Goal: Task Accomplishment & Management: Manage account settings

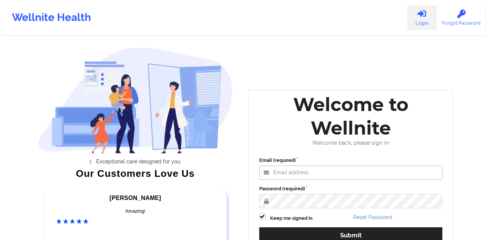
click at [284, 172] on input "Email (required)" at bounding box center [351, 172] width 184 height 14
type input "[PERSON_NAME][EMAIL_ADDRESS][PERSON_NAME][DOMAIN_NAME]"
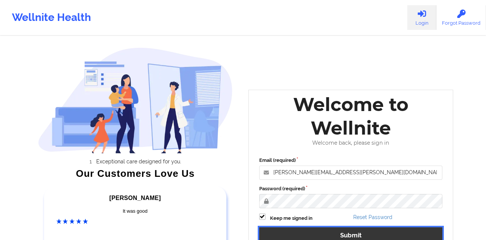
click at [317, 234] on button "Submit" at bounding box center [351, 235] width 184 height 16
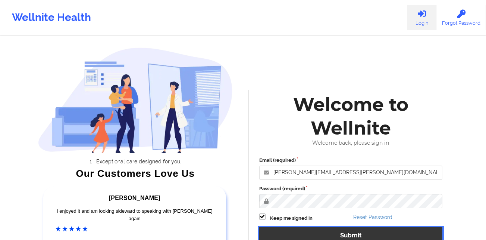
click at [374, 236] on button "Submit" at bounding box center [351, 235] width 184 height 16
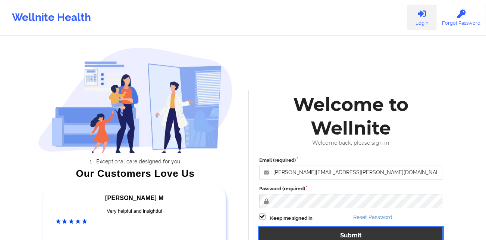
click at [373, 234] on button "Submit" at bounding box center [351, 235] width 184 height 16
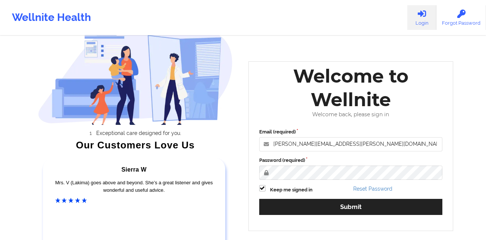
scroll to position [40, 0]
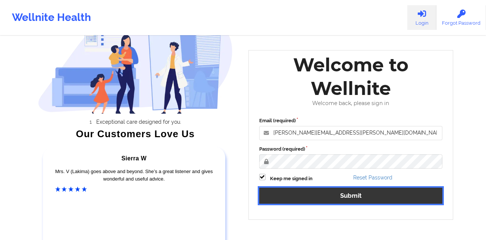
click at [347, 196] on button "Submit" at bounding box center [351, 195] width 184 height 16
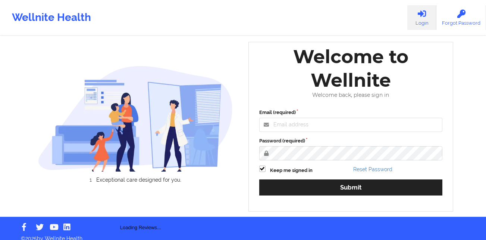
scroll to position [7, 0]
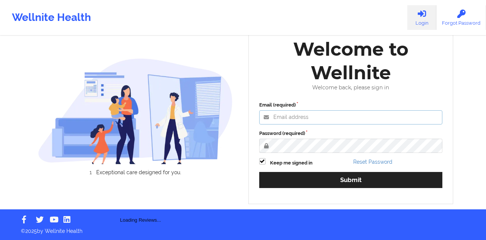
click at [300, 115] on input "Email (required)" at bounding box center [351, 117] width 184 height 14
type input "[PERSON_NAME][EMAIL_ADDRESS][PERSON_NAME][DOMAIN_NAME]"
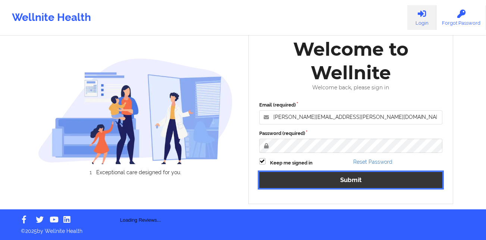
click at [304, 177] on button "Submit" at bounding box center [351, 180] width 184 height 16
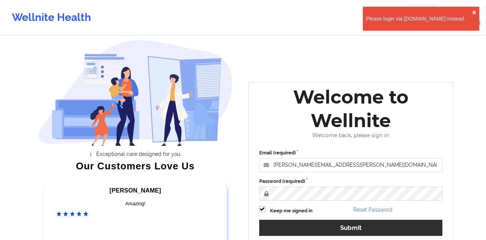
scroll to position [0, 0]
